Goal: Find specific page/section: Find specific page/section

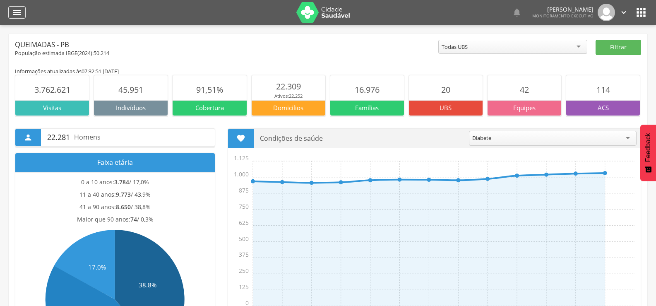
click at [12, 10] on div "" at bounding box center [16, 12] width 17 height 12
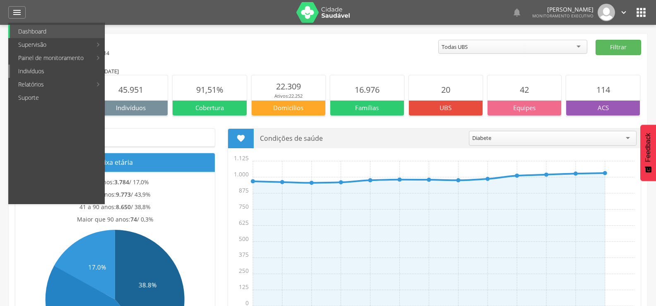
click at [34, 71] on link "Indivíduos" at bounding box center [57, 71] width 94 height 13
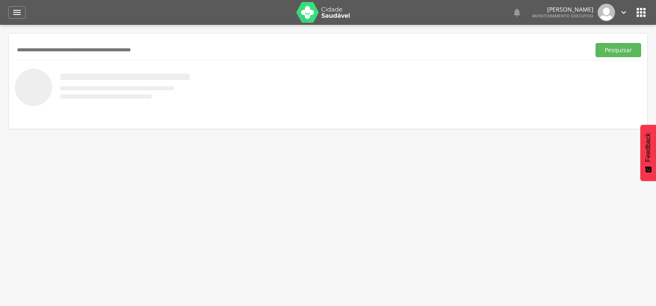
click at [126, 53] on input "text" at bounding box center [301, 50] width 572 height 14
type input "**********"
click at [595, 43] on button "Pesquisar" at bounding box center [618, 50] width 46 height 14
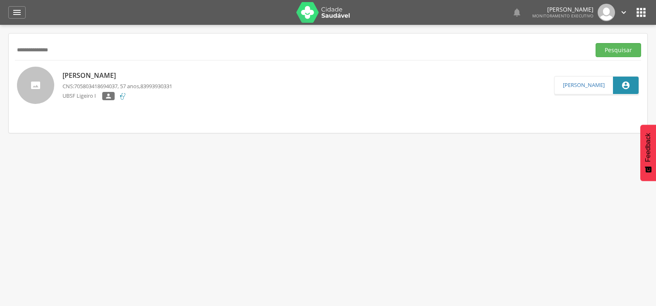
click at [102, 74] on p "[PERSON_NAME]" at bounding box center [117, 76] width 110 height 10
type input "**********"
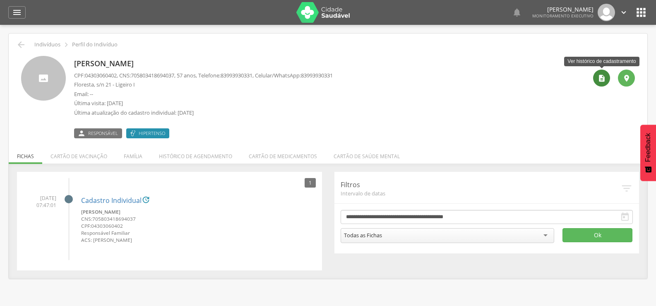
click at [603, 79] on icon "" at bounding box center [601, 78] width 8 height 8
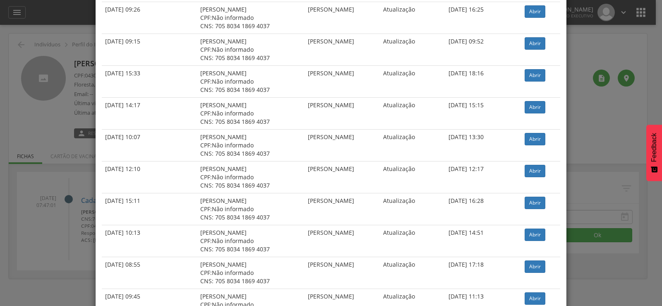
scroll to position [1213, 0]
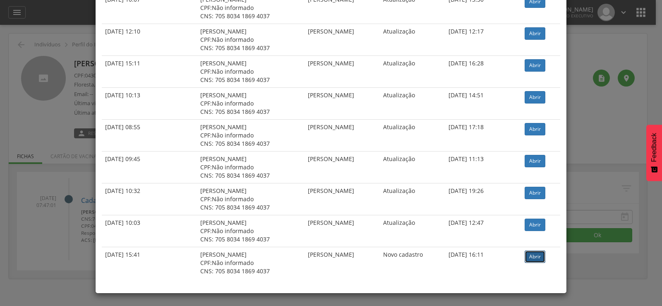
click at [543, 254] on link "Abrir" at bounding box center [535, 256] width 21 height 12
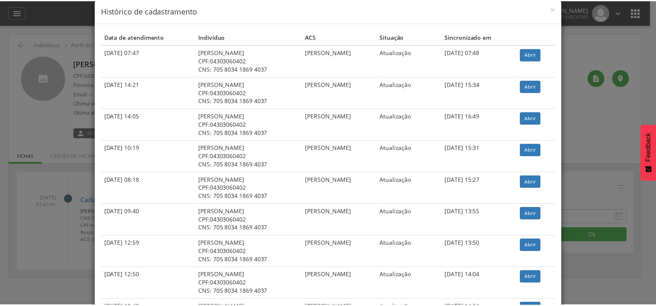
scroll to position [0, 0]
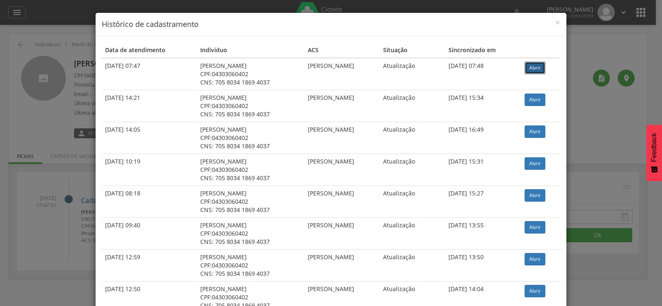
click at [539, 69] on link "Abrir" at bounding box center [535, 68] width 21 height 12
click at [555, 22] on span "×" at bounding box center [557, 23] width 5 height 12
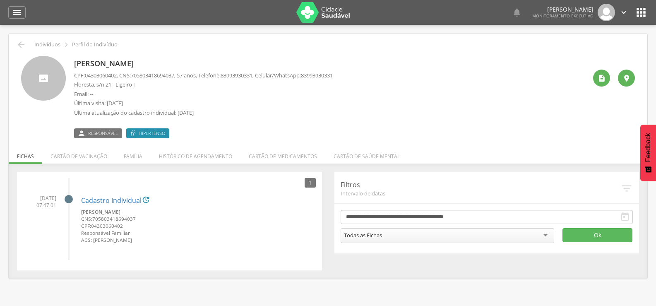
click at [16, 44] on div " Indivíduos  Perfil do Indivíduo" at bounding box center [328, 45] width 626 height 10
click at [18, 44] on icon "" at bounding box center [21, 45] width 10 height 10
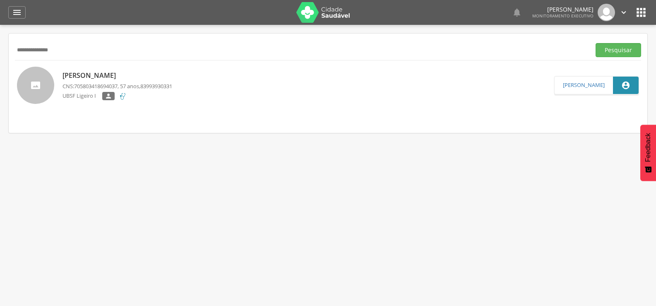
drag, startPoint x: 72, startPoint y: 48, endPoint x: 0, endPoint y: 42, distance: 72.7
click at [0, 42] on div " Supervisão  Distritos  Ubs Coordenador: - Queimadas / PB Intervalo de Tempo…" at bounding box center [328, 178] width 656 height 306
type input "**********"
click at [595, 43] on button "Pesquisar" at bounding box center [618, 50] width 46 height 14
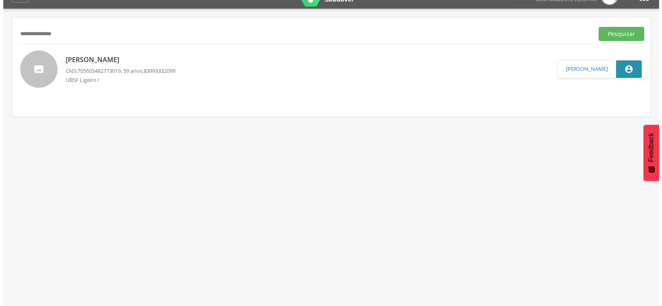
scroll to position [25, 0]
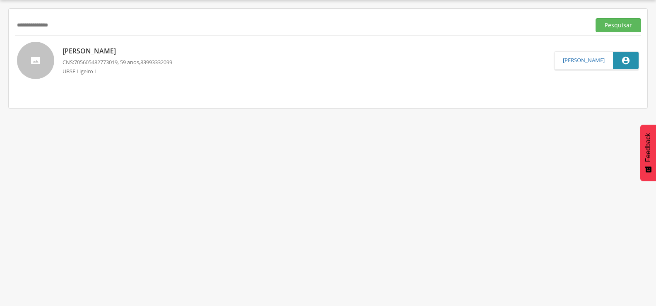
click at [140, 51] on p "[PERSON_NAME]" at bounding box center [117, 51] width 110 height 10
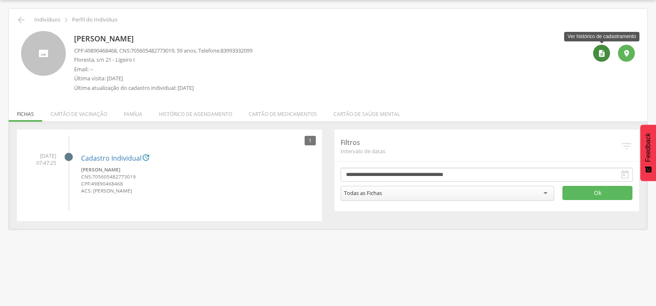
click at [597, 52] on icon "" at bounding box center [601, 53] width 8 height 8
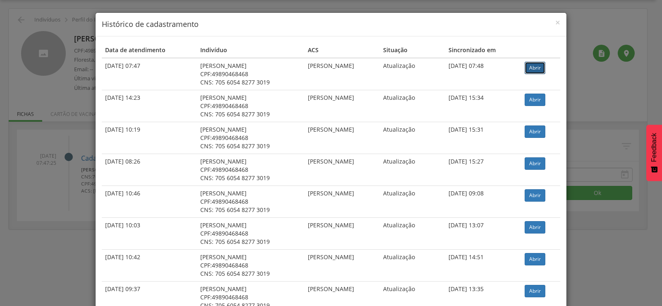
click at [543, 65] on link "Abrir" at bounding box center [535, 68] width 21 height 12
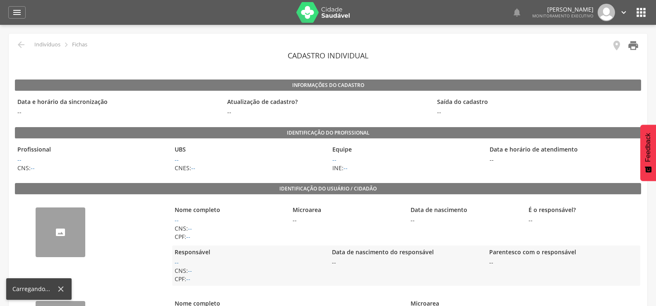
click at [630, 48] on icon "" at bounding box center [633, 46] width 12 height 12
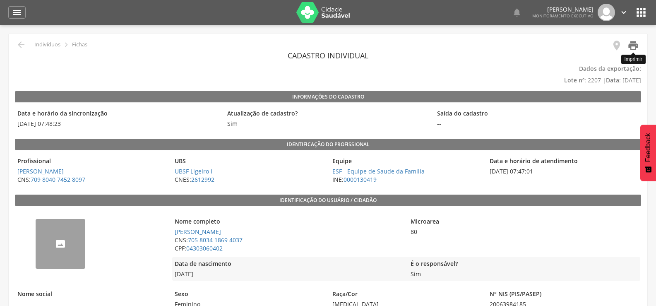
click at [632, 44] on icon "" at bounding box center [633, 46] width 12 height 12
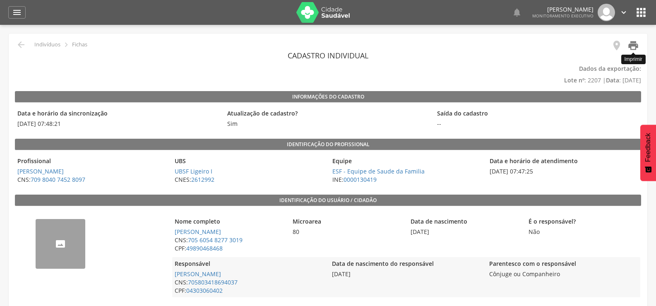
click at [630, 45] on icon "" at bounding box center [633, 46] width 12 height 12
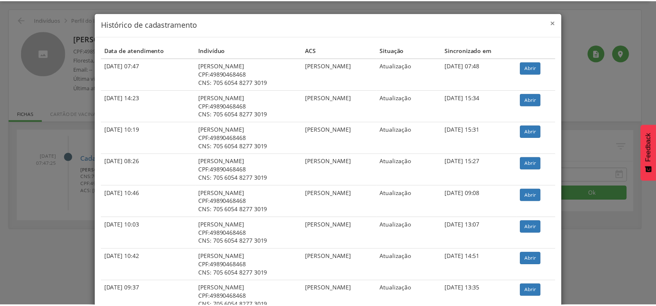
scroll to position [25, 0]
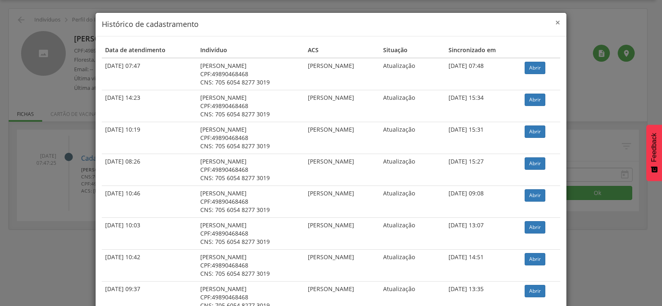
click at [555, 22] on span "×" at bounding box center [557, 23] width 5 height 12
